Goal: Navigation & Orientation: Go to known website

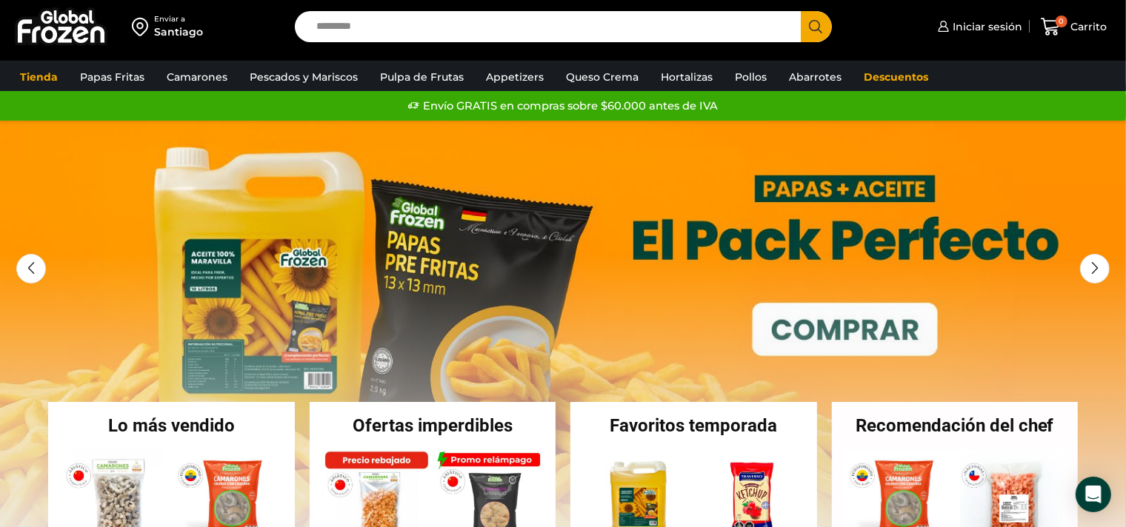
click at [64, 27] on img at bounding box center [61, 26] width 93 height 39
click at [64, 20] on img at bounding box center [61, 26] width 93 height 39
click at [55, 41] on img at bounding box center [61, 26] width 93 height 39
